Goal: Register for event/course

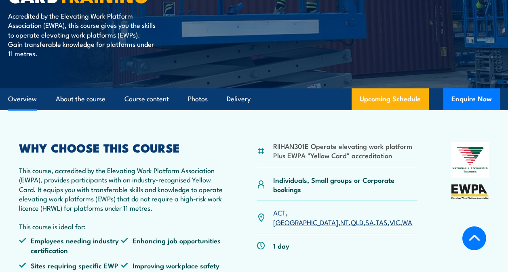
scroll to position [202, 0]
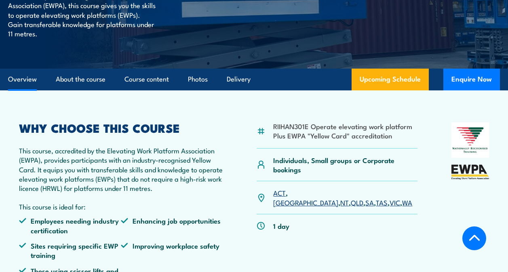
click at [390, 198] on link "VIC" at bounding box center [395, 203] width 11 height 10
